Goal: Check status: Check status

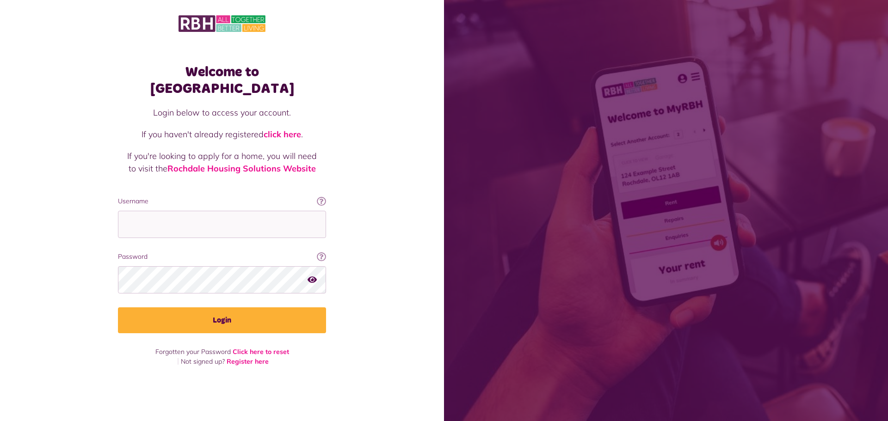
click at [217, 217] on input "Username" at bounding box center [222, 224] width 208 height 27
type input "**********"
click at [118, 307] on button "Login" at bounding box center [222, 320] width 208 height 26
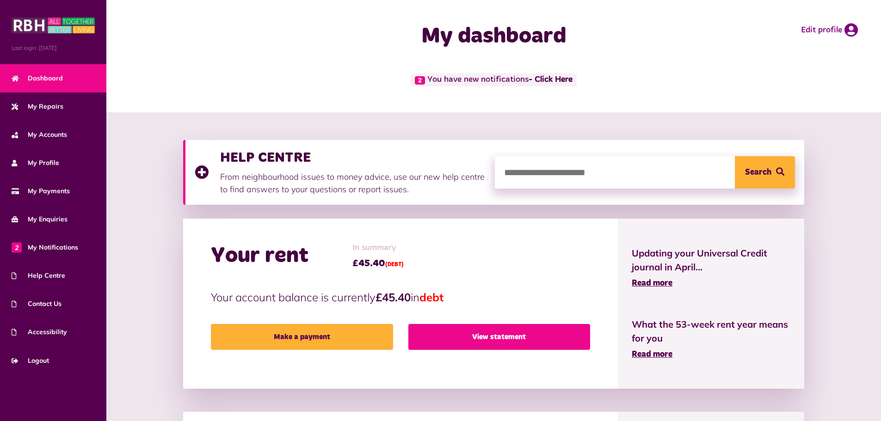
click at [442, 331] on link "View statement" at bounding box center [499, 337] width 182 height 26
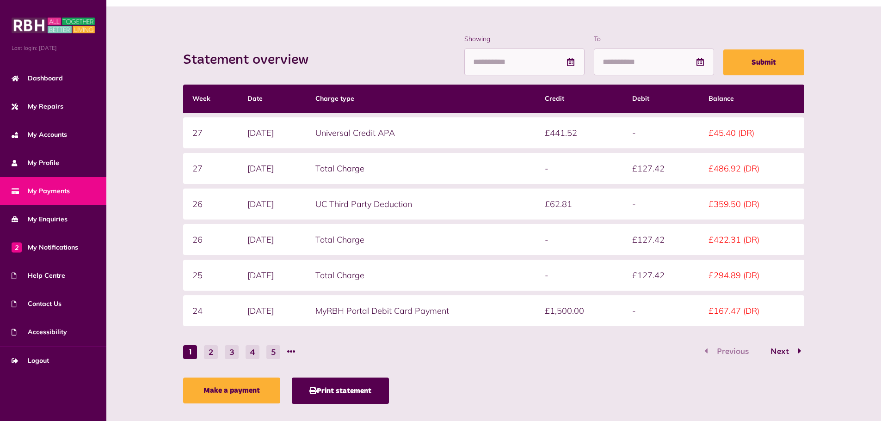
scroll to position [108, 0]
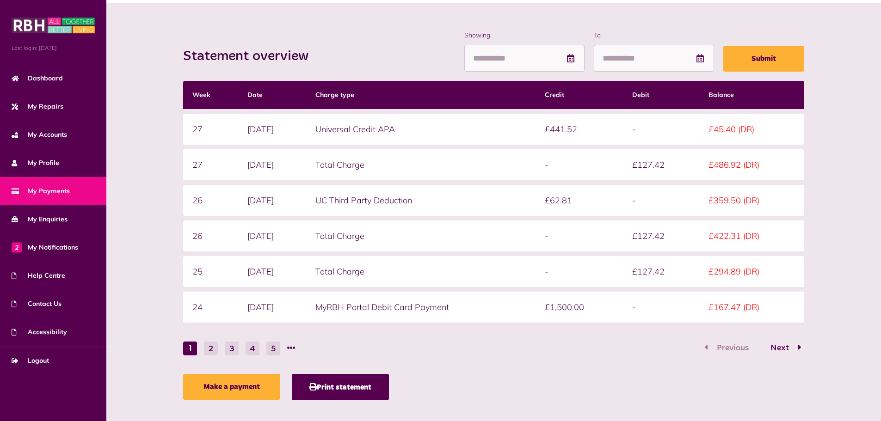
click at [211, 348] on button "2" at bounding box center [211, 349] width 14 height 14
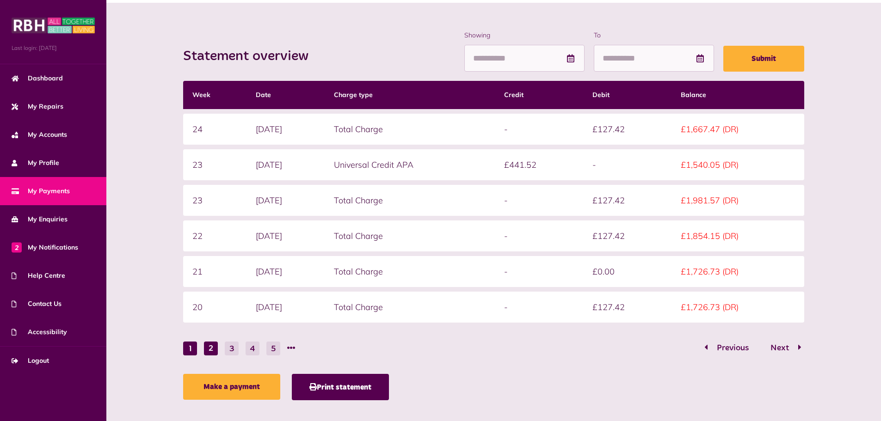
click at [188, 350] on button "1" at bounding box center [190, 349] width 14 height 14
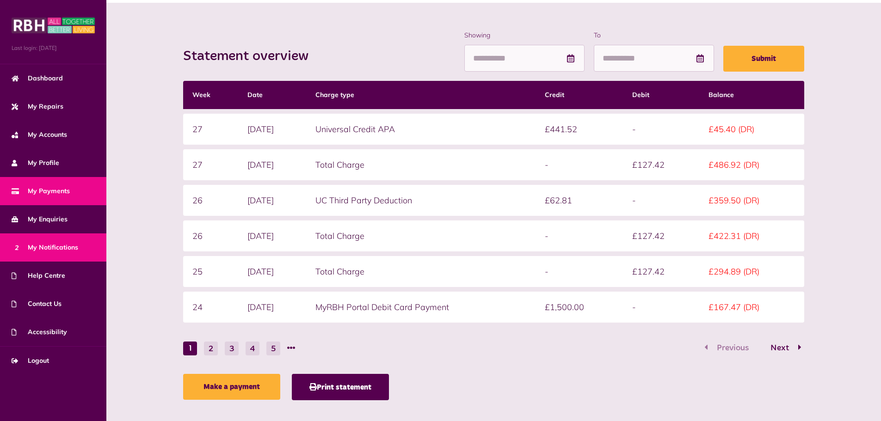
click at [79, 252] on link "2 My Notifications" at bounding box center [53, 247] width 106 height 28
